Goal: Transaction & Acquisition: Download file/media

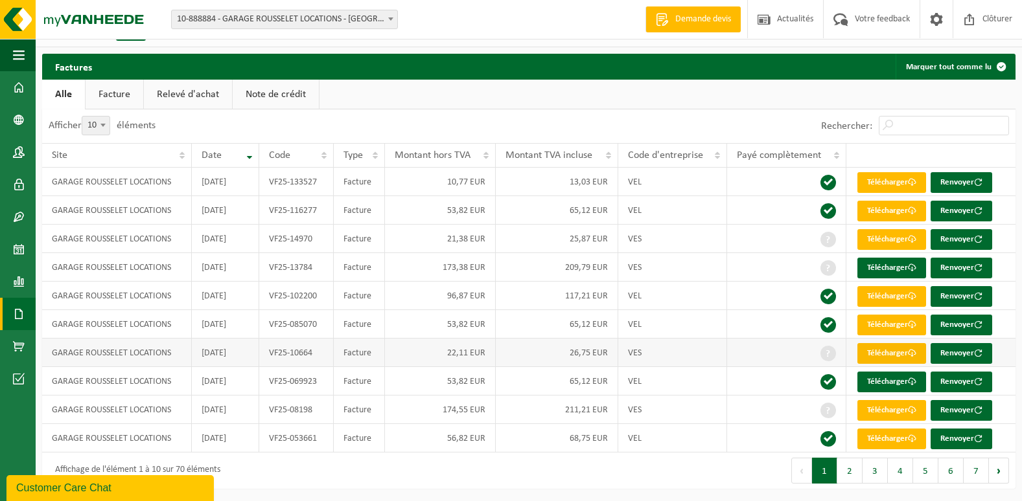
scroll to position [25, 0]
click at [15, 310] on span at bounding box center [19, 314] width 12 height 32
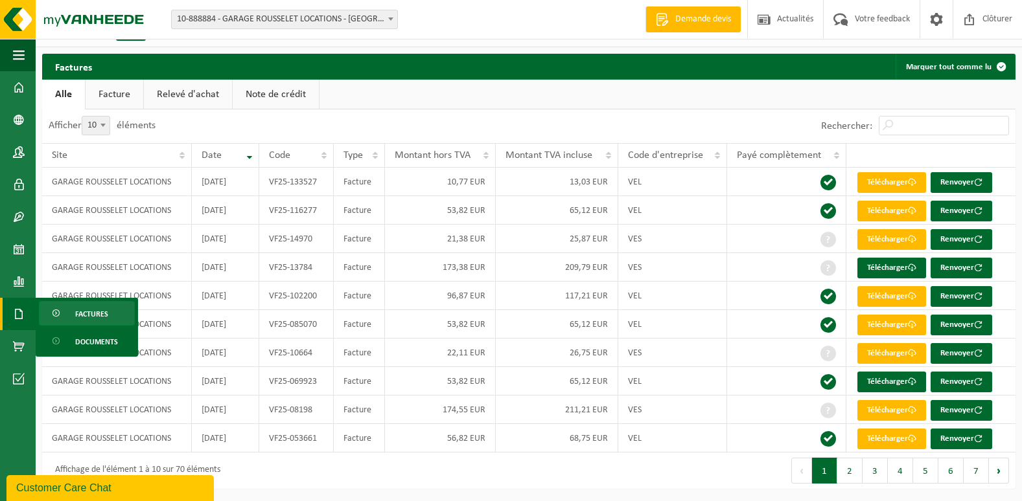
click at [71, 316] on link "Factures" at bounding box center [87, 313] width 96 height 25
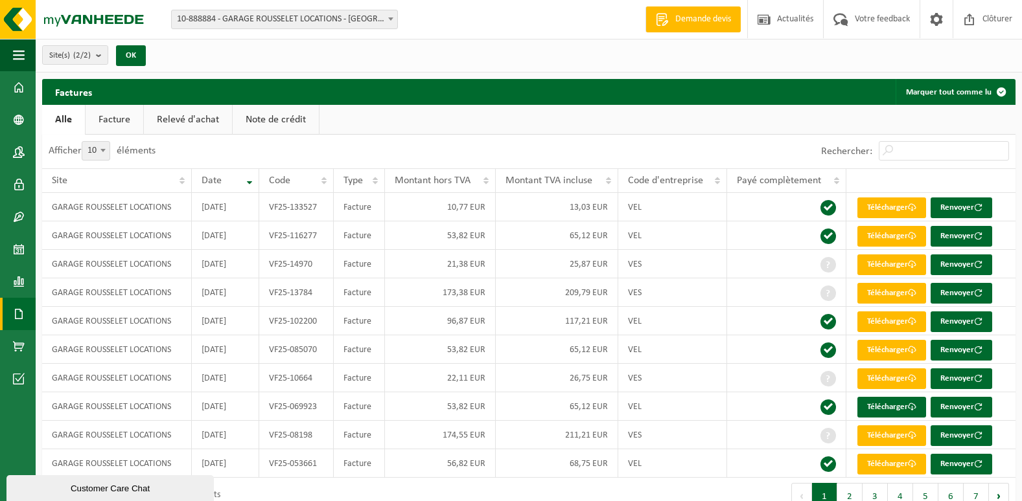
scroll to position [25, 0]
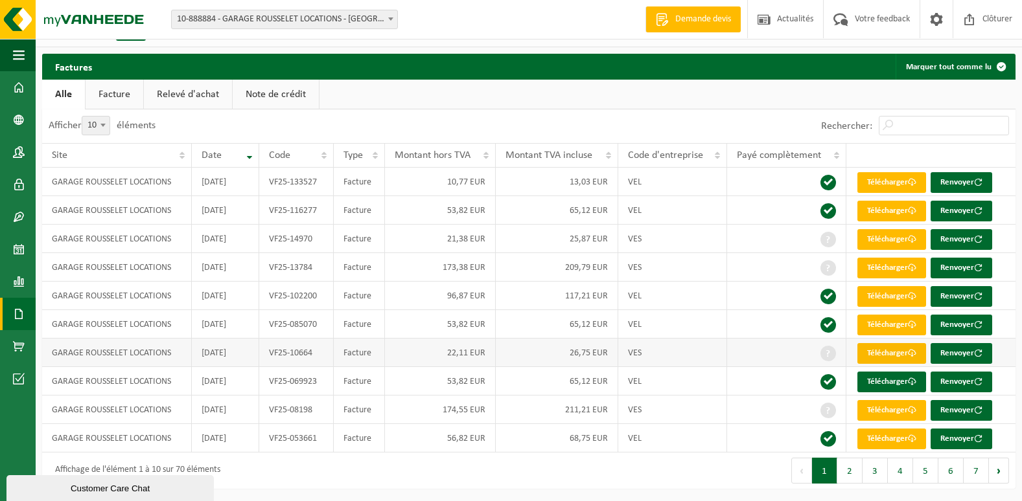
click at [891, 354] on link "Télécharger" at bounding box center [891, 353] width 69 height 21
click at [894, 409] on link "Télécharger" at bounding box center [891, 410] width 69 height 21
